Goal: Find specific page/section: Find specific page/section

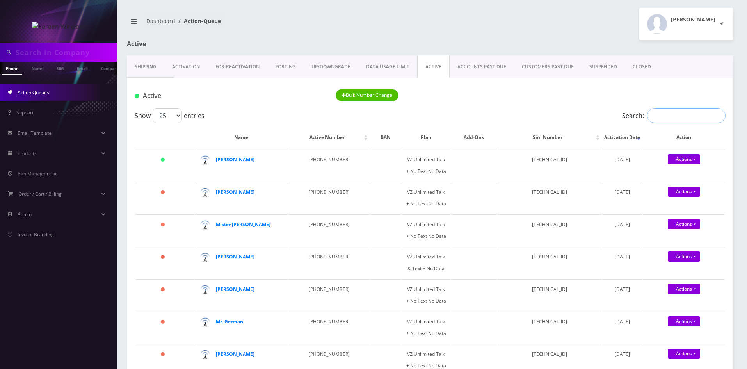
click at [660, 110] on input "Search:" at bounding box center [686, 115] width 78 height 15
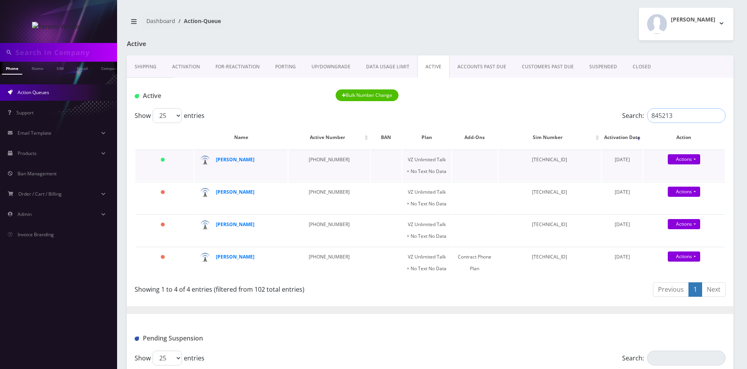
type input "845213"
click at [334, 165] on td "[PHONE_NUMBER]" at bounding box center [329, 165] width 82 height 32
click at [238, 160] on strong "[PERSON_NAME]" at bounding box center [235, 159] width 39 height 7
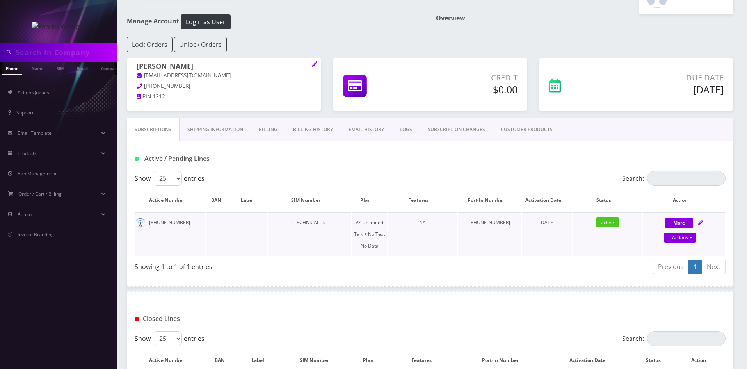
scroll to position [39, 0]
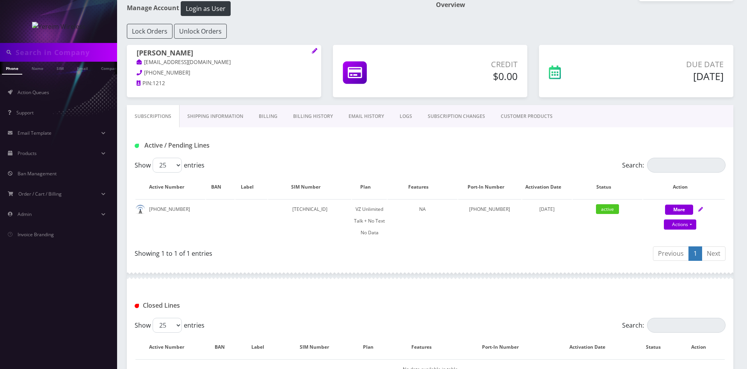
click at [268, 118] on link "Billing" at bounding box center [268, 116] width 34 height 23
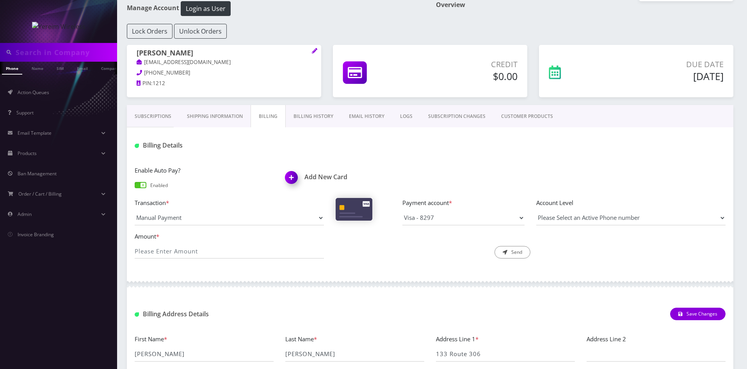
click at [156, 114] on link "Subscriptions" at bounding box center [153, 116] width 52 height 23
